Goal: Contribute content

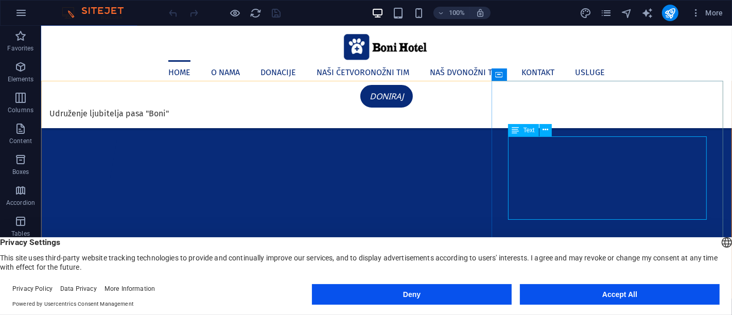
click at [519, 130] on div "Text" at bounding box center [523, 130] width 31 height 12
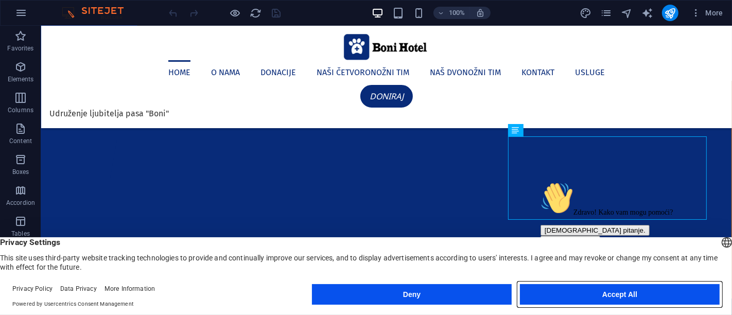
click at [572, 293] on button "Accept All" at bounding box center [620, 294] width 200 height 21
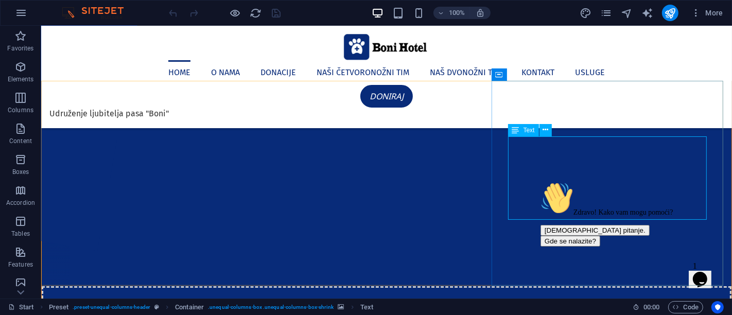
click at [523, 132] on span "Text" at bounding box center [528, 130] width 11 height 6
click at [526, 129] on span "Text" at bounding box center [528, 130] width 11 height 6
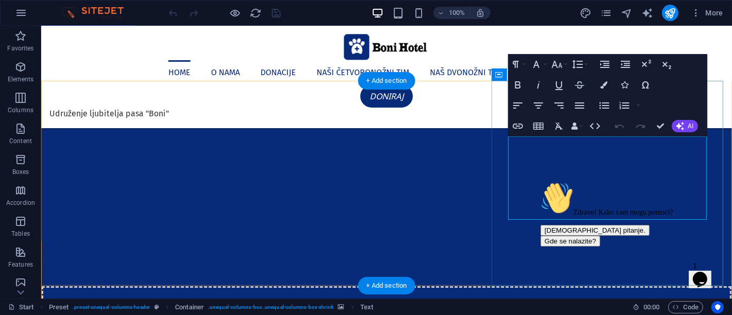
drag, startPoint x: 1121, startPoint y: 303, endPoint x: 562, endPoint y: 260, distance: 560.4
click at [562, 181] on div at bounding box center [632, 181] width 185 height 0
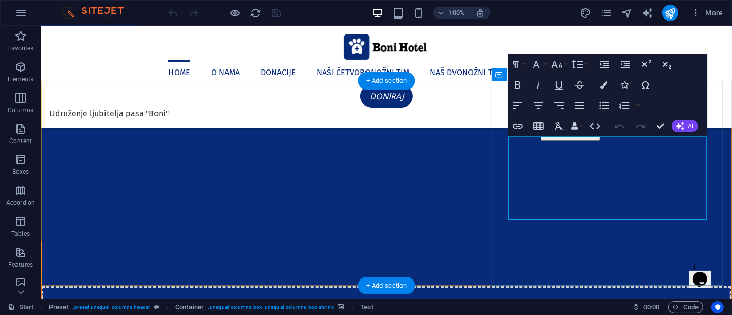
click at [544, 75] on div at bounding box center [632, 75] width 185 height 0
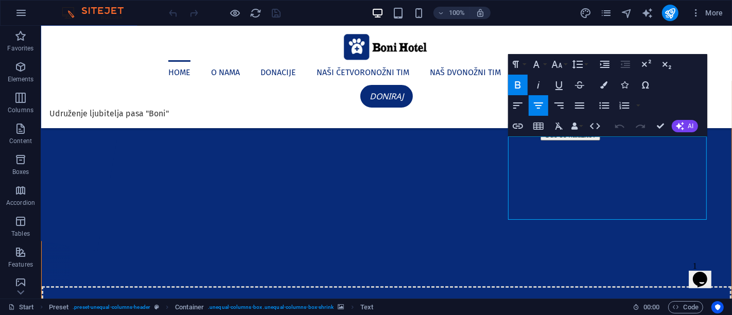
click at [630, 140] on div "Zdravo! Kako vam mogu pomoći? Imam pitanje. Gde se nalazite?" at bounding box center [632, 107] width 185 height 65
click at [0, 0] on div "Back Customer Support Menu Back Rate this chat Upload File Insert emoji Custome…" at bounding box center [0, 0] width 0 height 0
drag, startPoint x: 95, startPoint y: 129, endPoint x: 72, endPoint y: 166, distance: 43.7
click at [0, 0] on div "Back Customer Support Menu Back Rate this chat Upload File Insert emoji Custome…" at bounding box center [0, 0] width 0 height 0
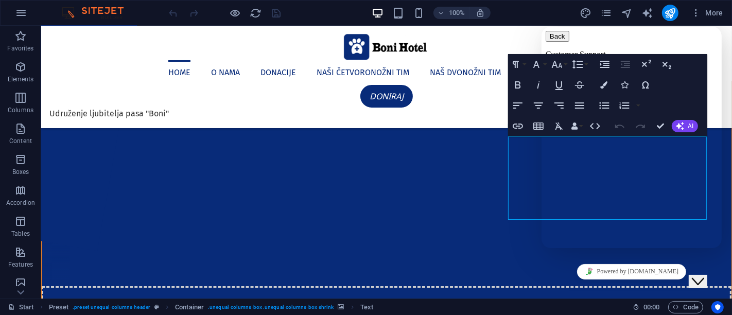
click at [570, 67] on button "Menu" at bounding box center [557, 72] width 25 height 11
click at [700, 277] on icon "Chat widget" at bounding box center [697, 280] width 12 height 7
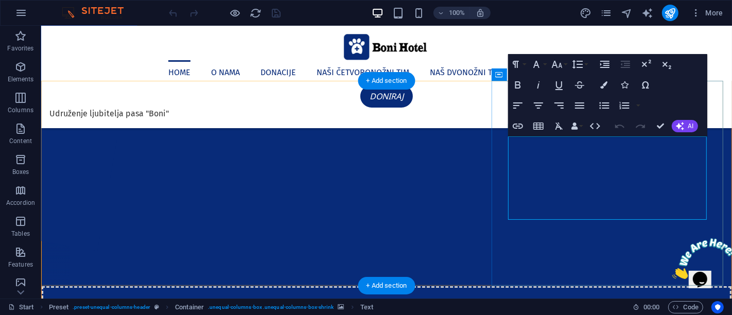
drag, startPoint x: 522, startPoint y: 143, endPoint x: 665, endPoint y: 171, distance: 145.8
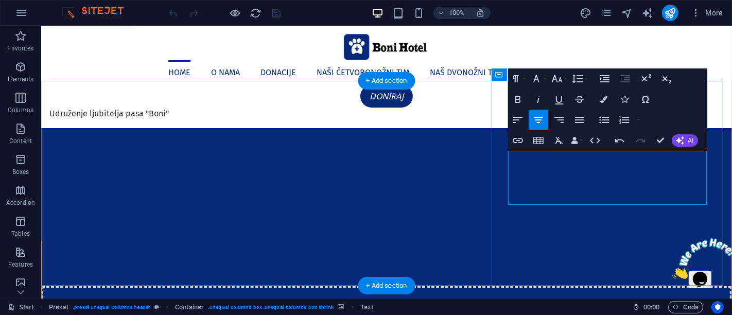
drag, startPoint x: 664, startPoint y: 184, endPoint x: 700, endPoint y: 201, distance: 39.8
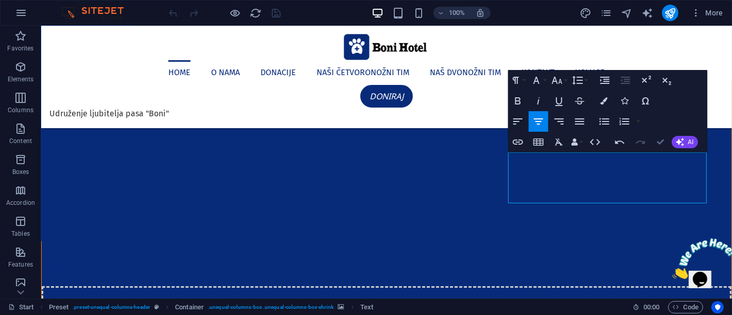
click at [659, 142] on icon "button" at bounding box center [660, 141] width 7 height 7
click at [659, 144] on icon "button" at bounding box center [660, 141] width 7 height 7
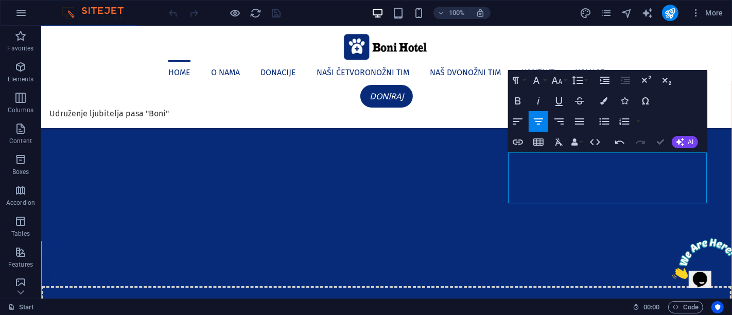
click at [664, 141] on button "Confirm (Ctrl+⏎)" at bounding box center [661, 142] width 20 height 21
click at [660, 137] on button "Confirm (Ctrl+⏎)" at bounding box center [661, 142] width 20 height 21
click at [0, 0] on icon "publish" at bounding box center [0, 0] width 0 height 0
